Goal: Communication & Community: Answer question/provide support

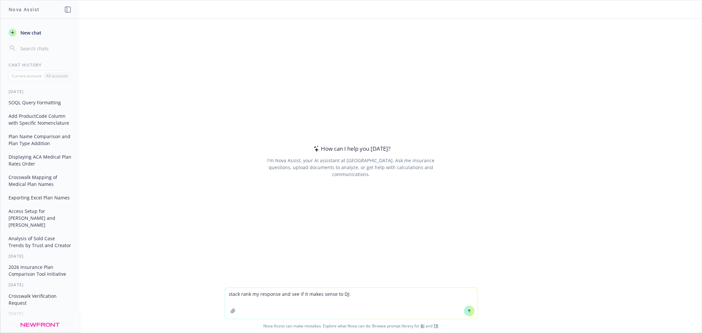
type textarea "lorem ipsu do sitametc adi eli se do eiusm tempo in UT: Lab etdolo magna aliqua…"
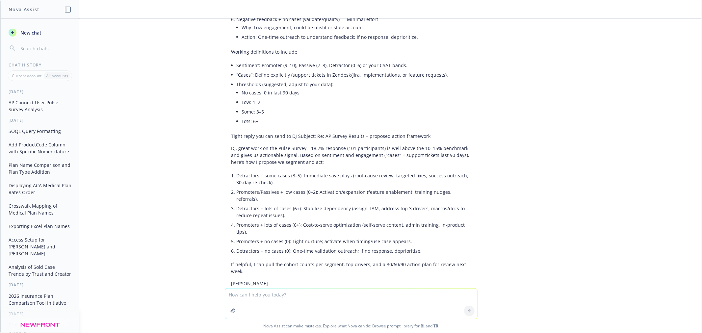
scroll to position [565, 0]
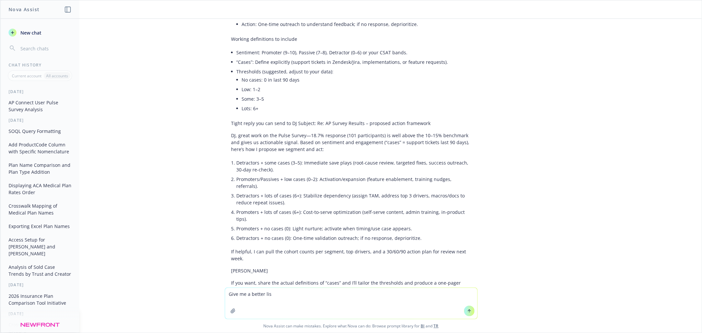
type textarea "Give me a better list"
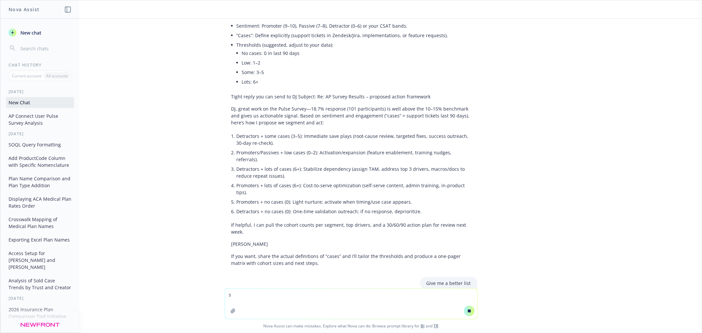
scroll to position [592, 0]
type textarea "s"
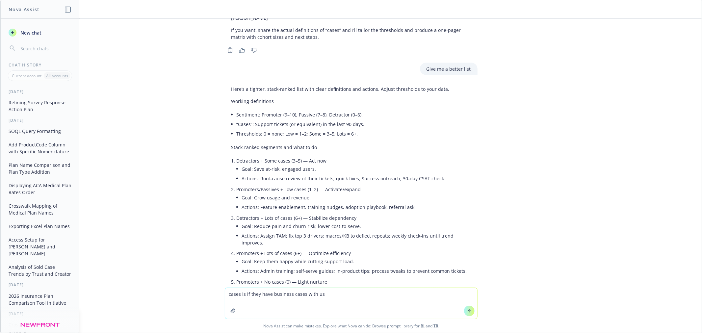
scroll to position [871, 0]
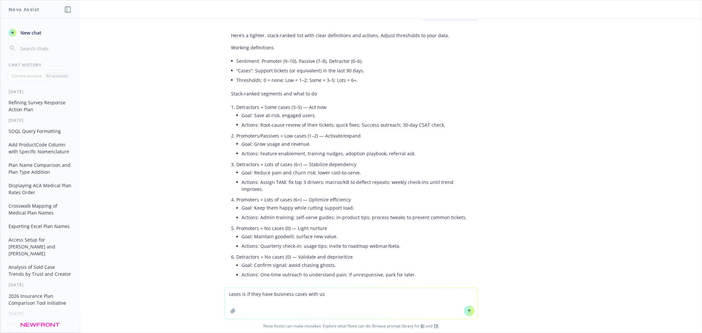
type textarea "cases is if they have business cases with us"
click at [464, 311] on button at bounding box center [469, 311] width 11 height 11
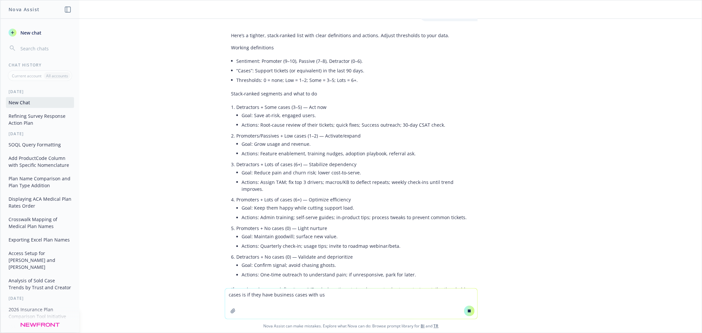
scroll to position [886, 0]
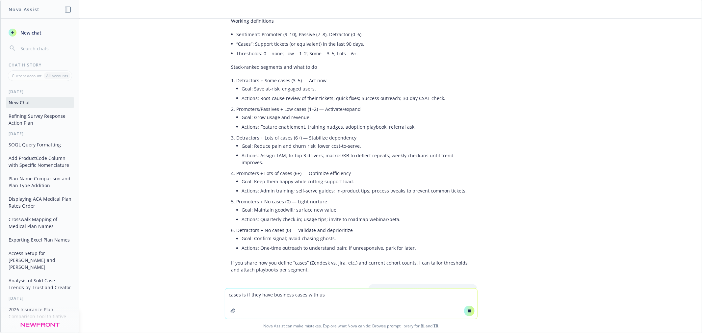
click at [353, 303] on textarea "cases is if they have business cases with us" at bounding box center [351, 304] width 252 height 30
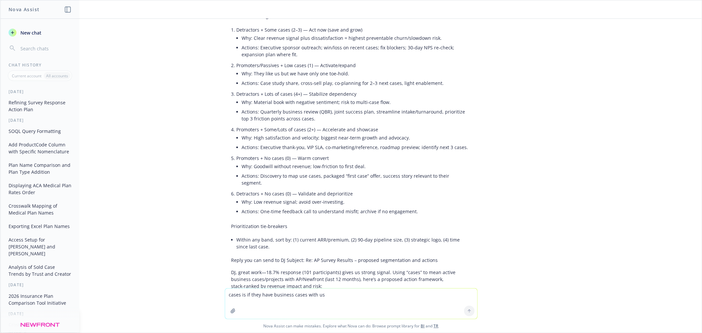
scroll to position [1400, 0]
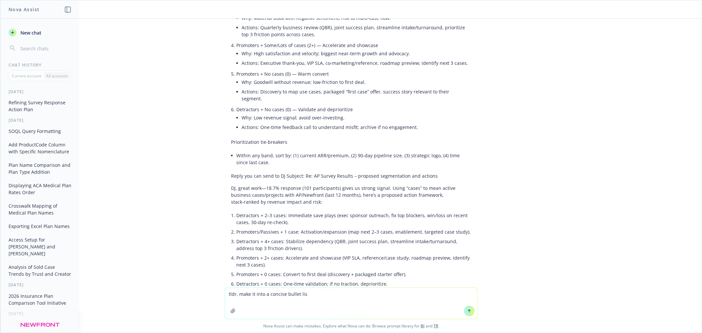
type textarea "tldr, make it into a concise bullet list"
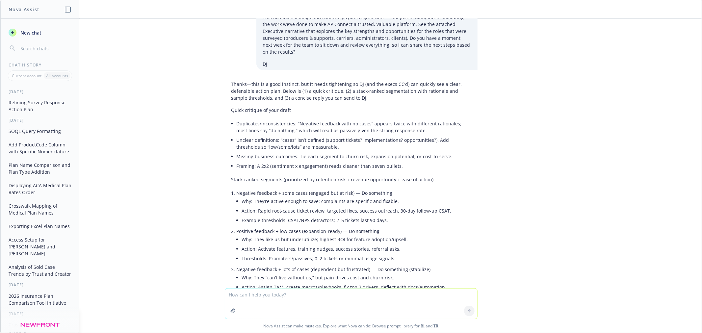
scroll to position [0, 0]
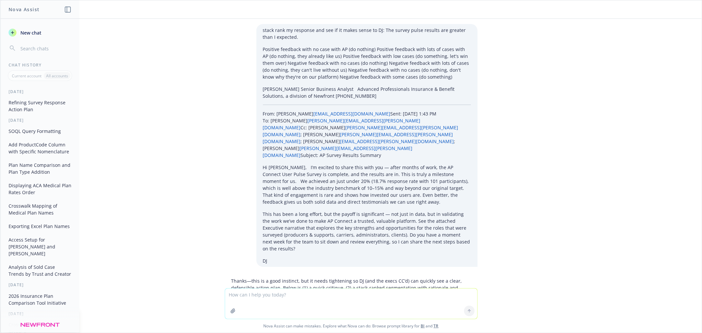
click at [47, 36] on button "New chat" at bounding box center [40, 33] width 68 height 12
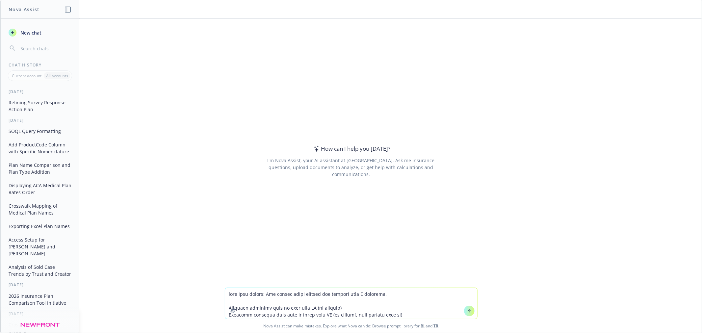
scroll to position [90, 0]
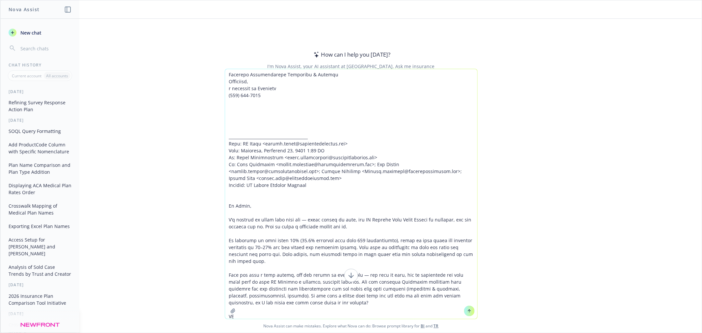
type textarea "lore ipsu dolors: Ame consec adipi elitsed doe tempori utla E dolorema. Aliquae…"
drag, startPoint x: 467, startPoint y: 308, endPoint x: 466, endPoint y: 303, distance: 5.0
click at [467, 309] on icon at bounding box center [469, 311] width 5 height 5
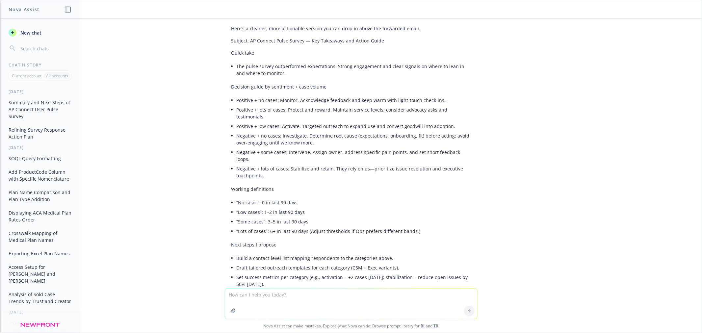
scroll to position [282, 0]
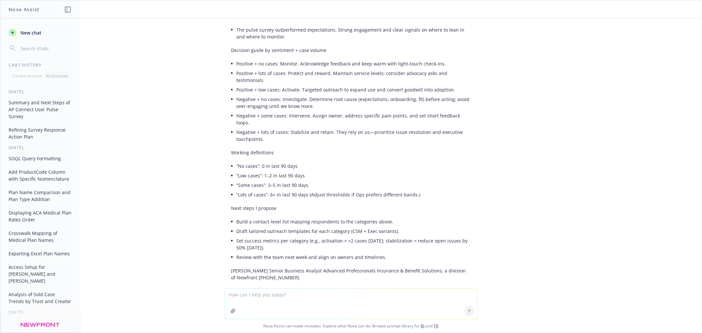
drag, startPoint x: 331, startPoint y: 302, endPoint x: 338, endPoint y: 308, distance: 8.9
click at [333, 305] on textarea at bounding box center [351, 304] width 252 height 30
type textarea "Case means sold businesses case count with us, the survey was to get a read on …"
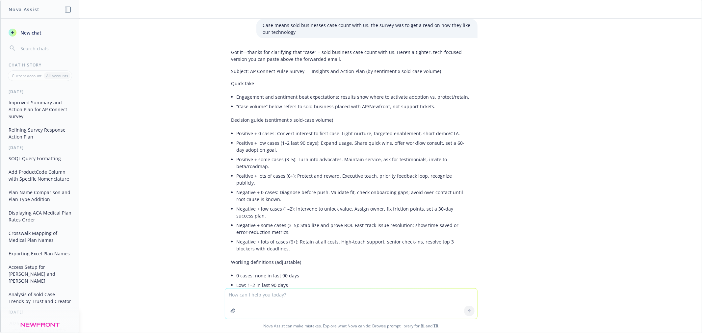
scroll to position [568, 0]
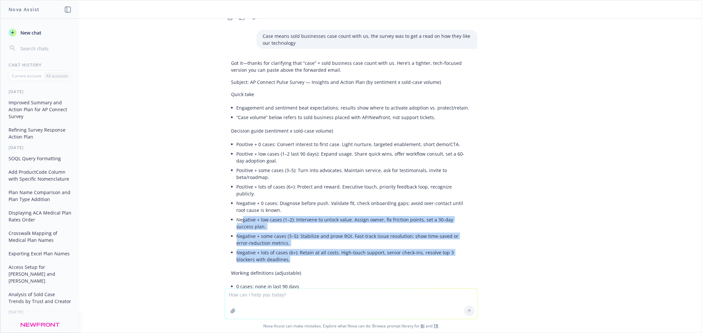
drag, startPoint x: 278, startPoint y: 219, endPoint x: 242, endPoint y: 179, distance: 54.5
click at [240, 178] on ul "Positive + 0 cases: Convert interest to first case. Light nurture, targeted ena…" at bounding box center [354, 202] width 234 height 125
click at [272, 224] on div "Got it—thanks for clarifying that “case” = sold business case count with us. He…" at bounding box center [351, 271] width 253 height 429
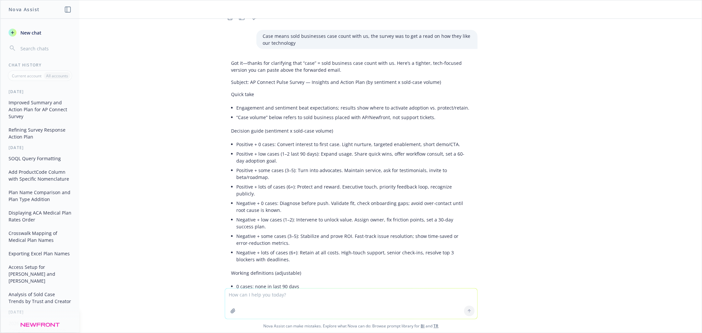
scroll to position [604, 0]
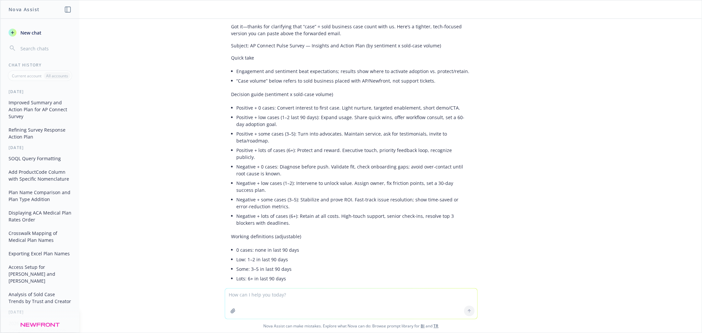
click at [285, 303] on textarea at bounding box center [351, 304] width 252 height 30
type textarea "L"
type textarea "Change case to group count, and high is anything over 10 groups"
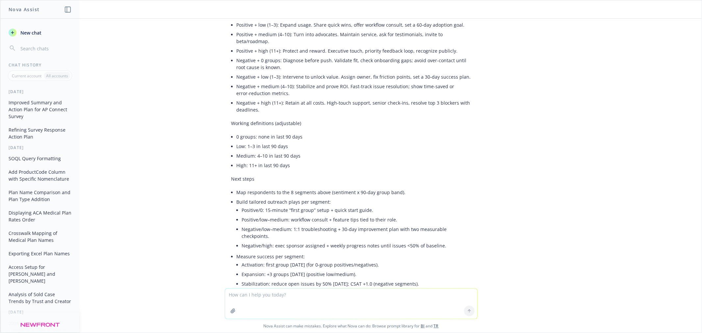
scroll to position [1175, 0]
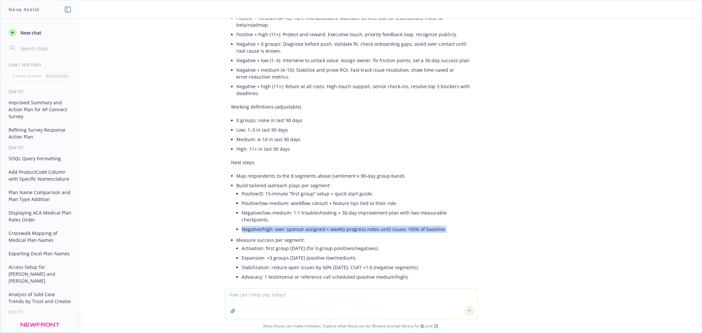
drag, startPoint x: 441, startPoint y: 172, endPoint x: 237, endPoint y: 175, distance: 204.4
click at [242, 224] on li "Negative/high: exec sponsor assigned + weekly progress notes until issues <50% …" at bounding box center [356, 229] width 229 height 10
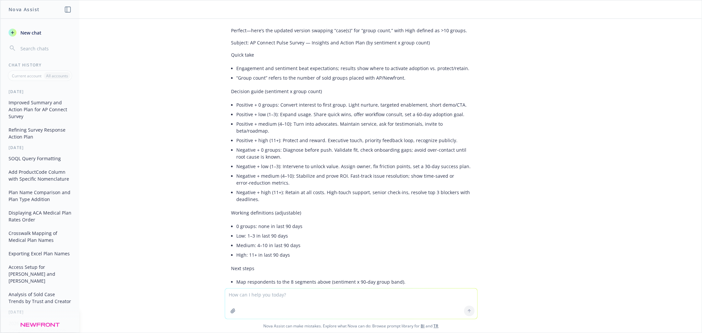
scroll to position [992, 0]
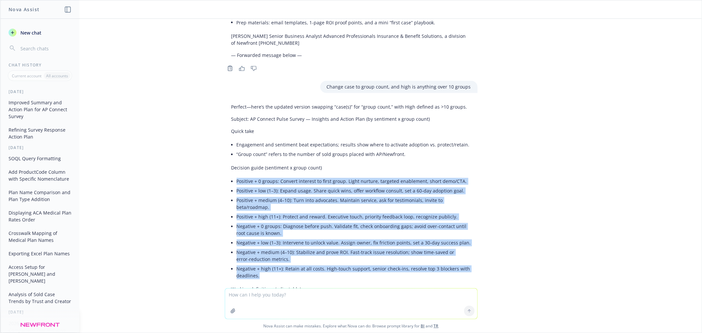
drag, startPoint x: 257, startPoint y: 227, endPoint x: 230, endPoint y: 143, distance: 88.5
click at [230, 143] on div "Perfect—here’s the updated version swapping “case(s)” for “group count,” with H…" at bounding box center [351, 300] width 253 height 398
copy ul "Positive + 0 groups: Convert interest to first group. Light nurture, targeted e…"
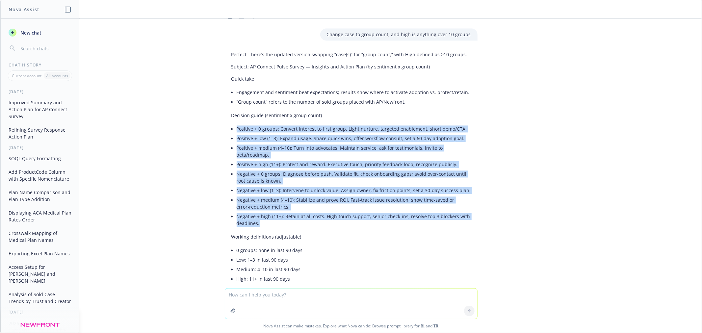
scroll to position [1175, 0]
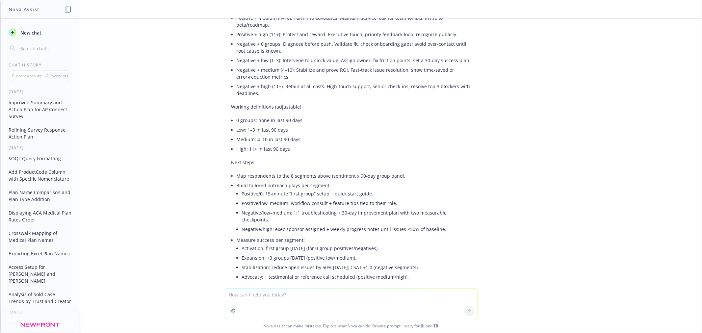
click at [303, 296] on textarea at bounding box center [351, 304] width 252 height 30
paste textarea "Positive + 0 groups: Convert interest to first group. Light nurture, targeted e…"
type textarea "tldr make this shorter and to the point: Positive + 0 groups: Convert interest …"
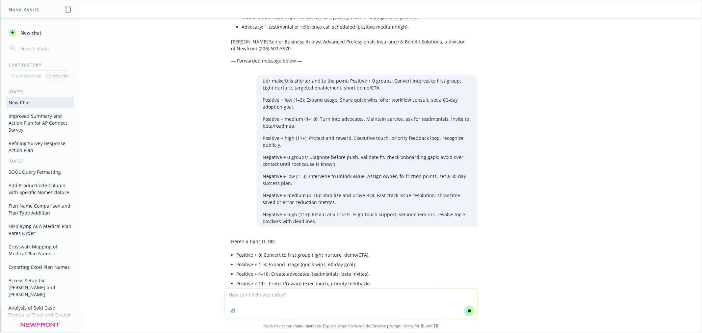
scroll to position [1448, 0]
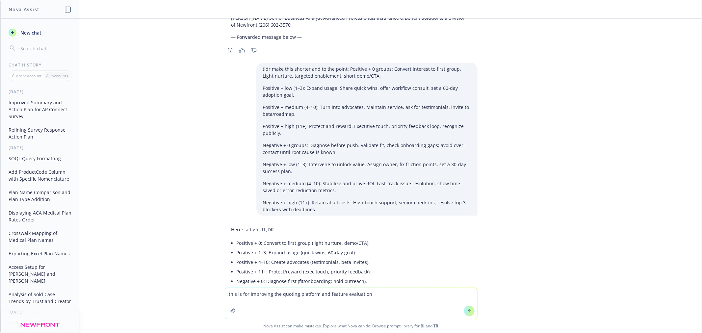
type textarea "this is for improving the quoting platform and feature evaluations"
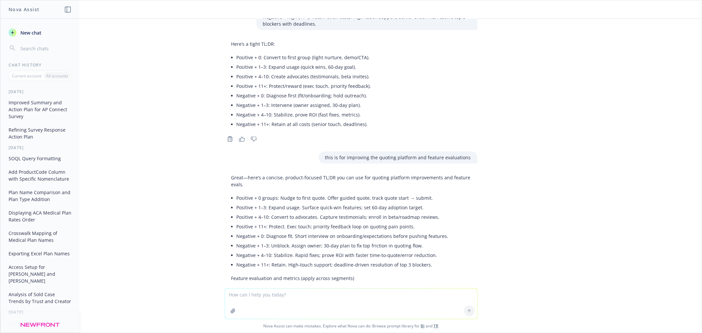
scroll to position [1635, 0]
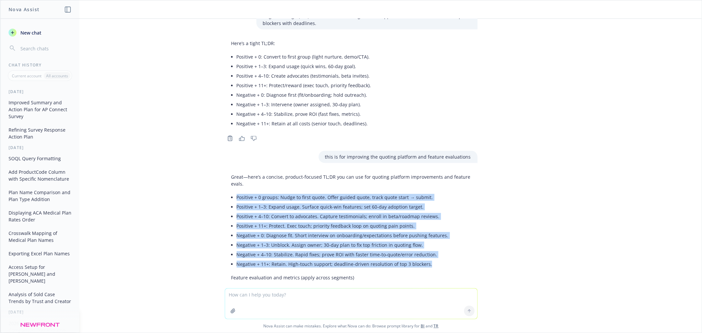
drag, startPoint x: 428, startPoint y: 206, endPoint x: 231, endPoint y: 141, distance: 207.9
click at [237, 192] on ul "Positive + 0 groups: Nudge to first quote. Offer guided quote, track quote star…" at bounding box center [354, 230] width 234 height 76
copy ul "Positive + 0 groups: Nudge to first quote. Offer guided quote, track quote star…"
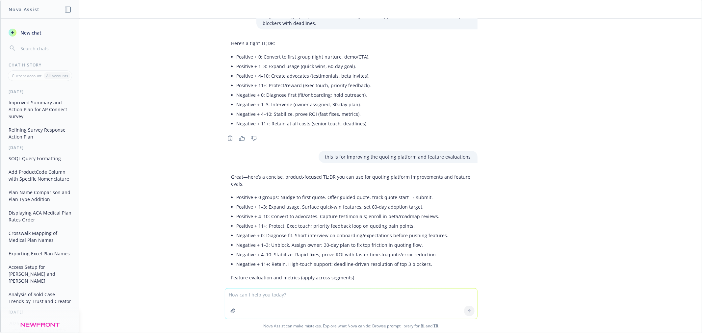
click at [349, 279] on div "make this better: The survey pulse results are greater than I expected. Positiv…" at bounding box center [350, 153] width 701 height 269
click at [338, 302] on textarea at bounding box center [351, 304] width 252 height 30
type textarea "not tracking the points for negative +0 and Negative + 1-3"
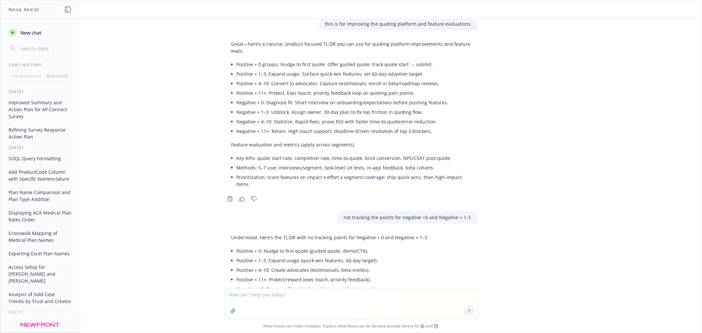
scroll to position [1768, 0]
drag, startPoint x: 376, startPoint y: 224, endPoint x: 260, endPoint y: 224, distance: 116.2
click at [260, 285] on p "Negative + 0: Diagnose fit and onboarding; pause feature pushes." at bounding box center [338, 288] width 202 height 7
click at [281, 285] on p "Negative + 0: Diagnose fit and onboarding; pause feature pushes." at bounding box center [338, 288] width 202 height 7
drag, startPoint x: 371, startPoint y: 234, endPoint x: 266, endPoint y: 232, distance: 105.6
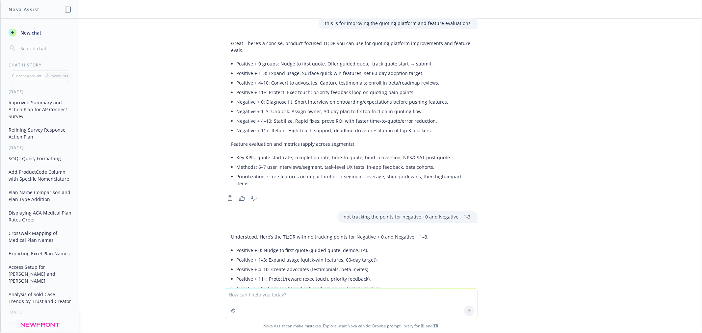
click at [266, 294] on p "Negative + 1–3: Unblock quickly; assign owner and fix top friction." at bounding box center [338, 297] width 202 height 7
copy p "Unblock quickly; assign owner and fix top friction."
click at [289, 294] on p "Negative + 1–3: Unblock quickly; assign owner and fix top friction." at bounding box center [338, 297] width 202 height 7
